Goal: Task Accomplishment & Management: Manage account settings

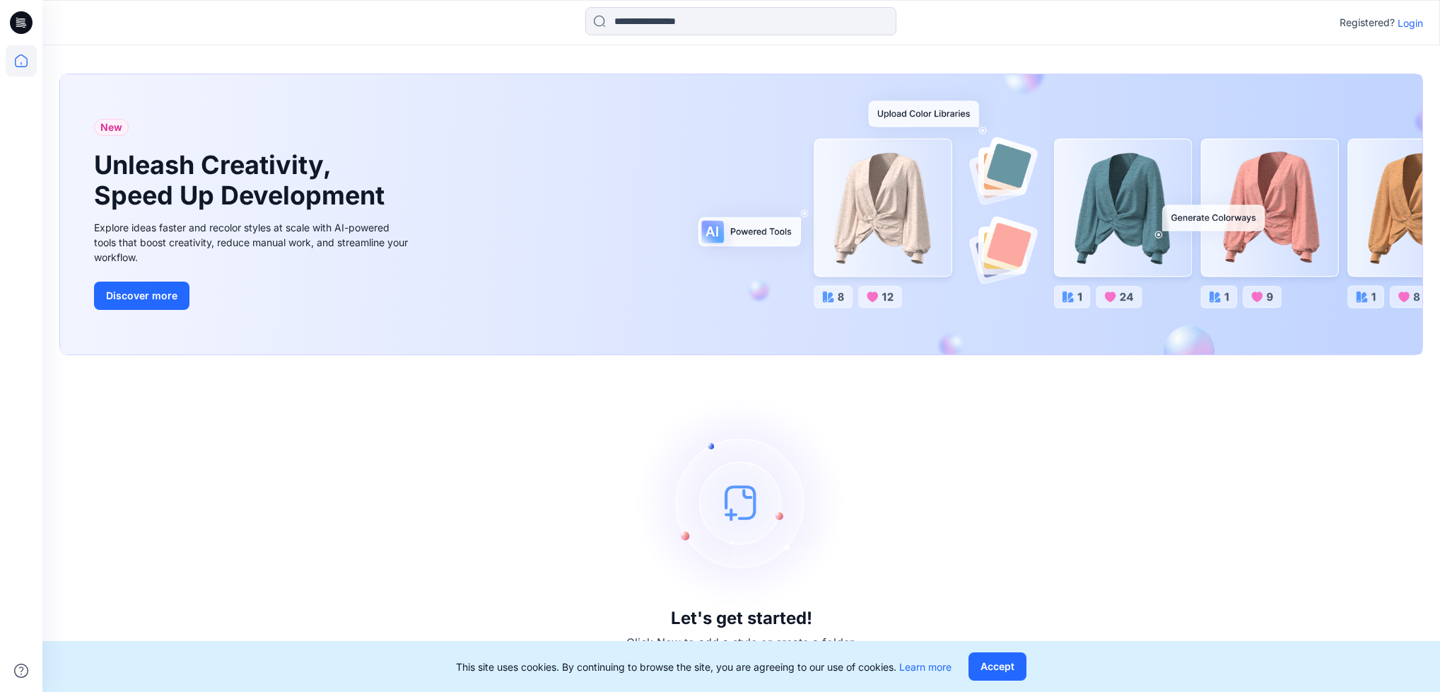
click at [1412, 16] on p "Login" at bounding box center [1410, 23] width 25 height 15
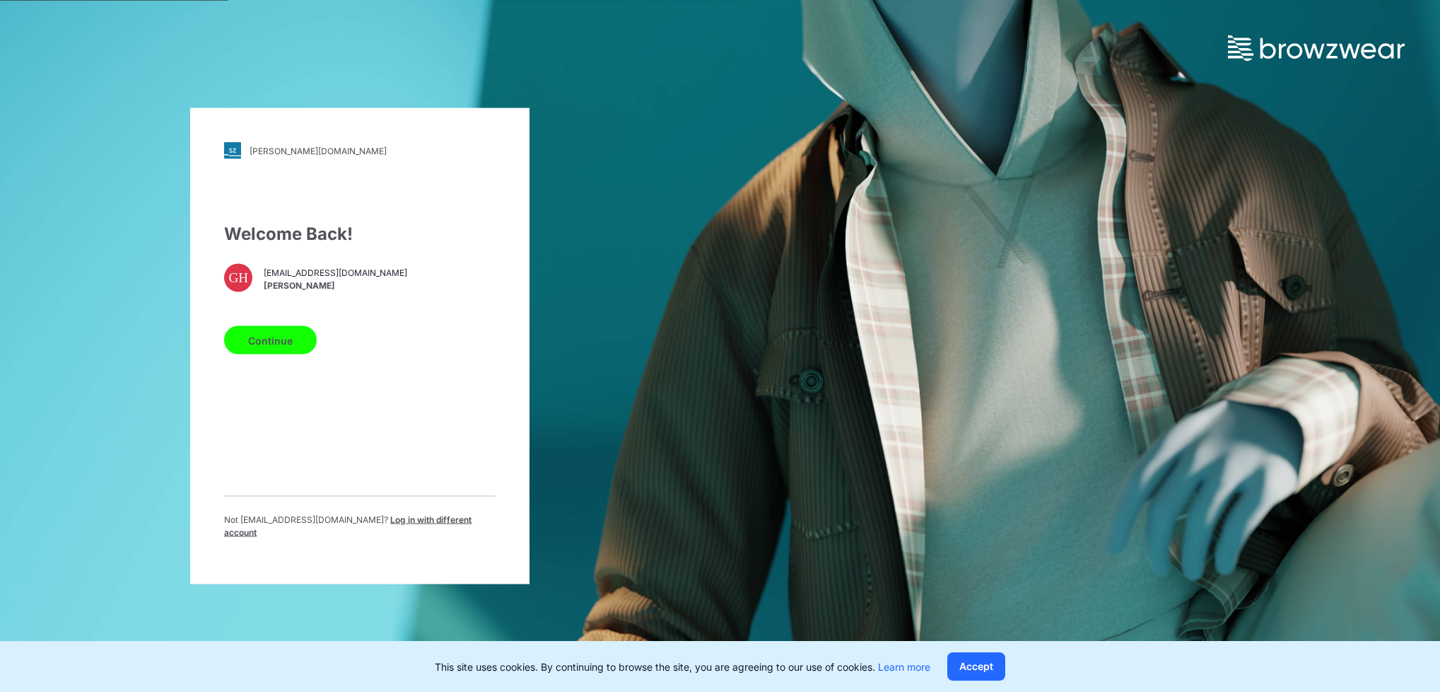
click at [244, 337] on button "Continue" at bounding box center [270, 340] width 93 height 28
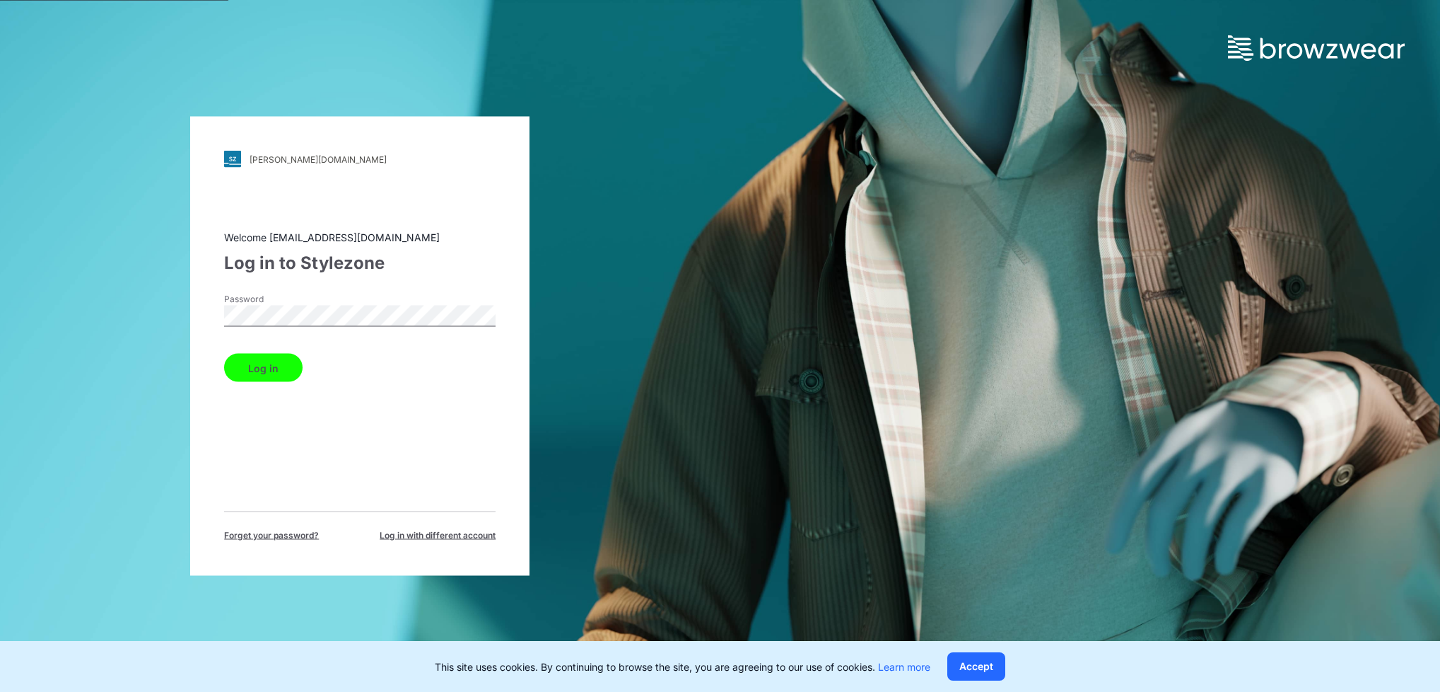
click at [37, 279] on div "komar.stylezone.com Loading... Welcome gayanh@star.lk Log in to Stylezone Passw…" at bounding box center [360, 346] width 721 height 692
click at [291, 357] on button "Log in" at bounding box center [263, 368] width 78 height 28
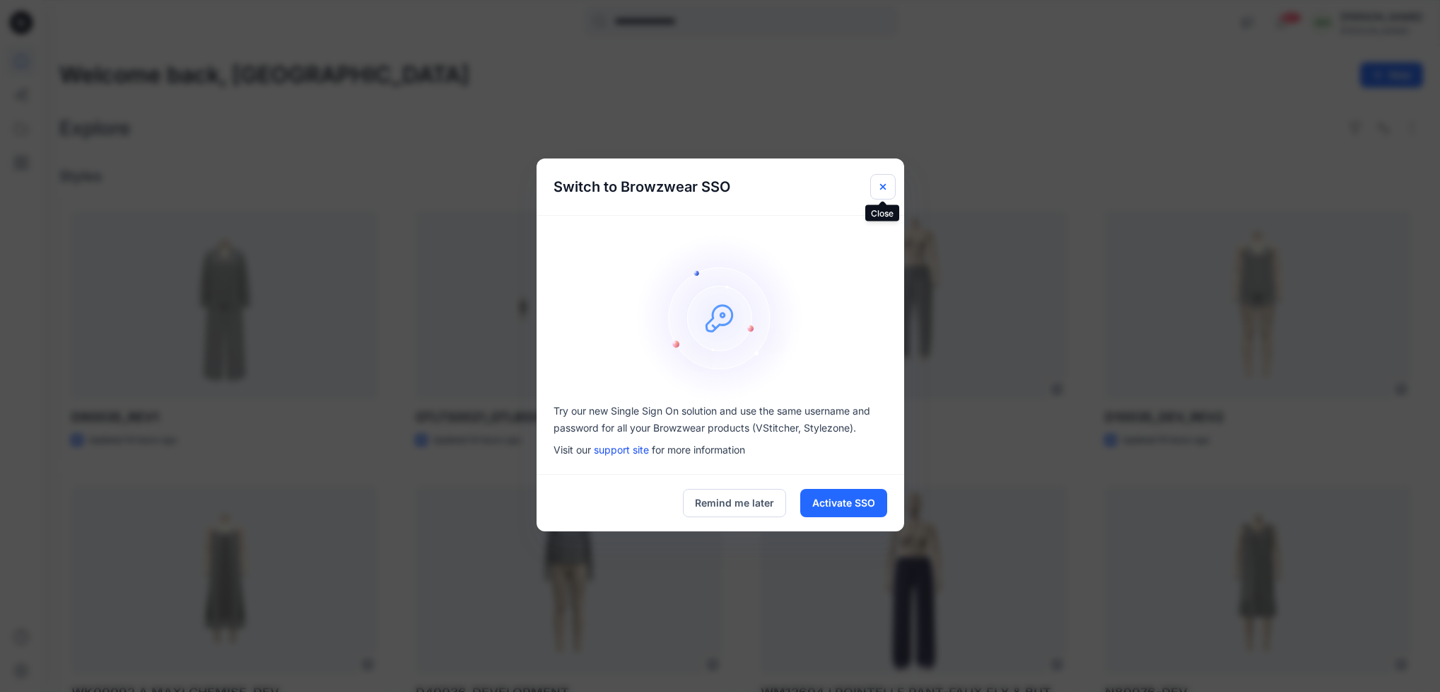
click at [885, 182] on icon "Close" at bounding box center [883, 186] width 11 height 11
